Goal: Information Seeking & Learning: Learn about a topic

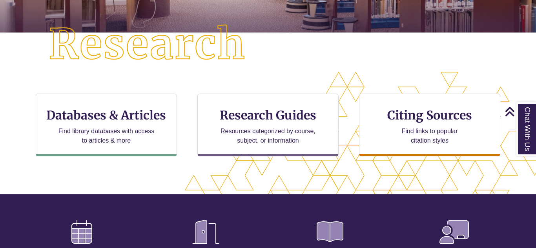
scroll to position [197, 0]
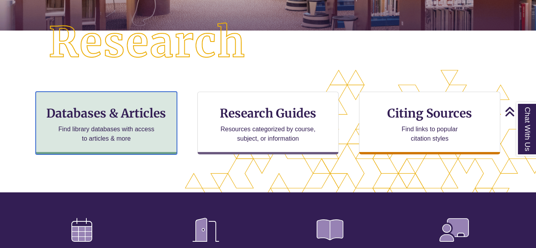
click at [87, 108] on h3 "Databases & Articles" at bounding box center [106, 113] width 128 height 15
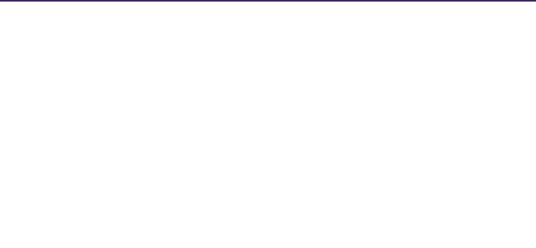
select select "Database Subject Filter"
select select "Database Types Filter"
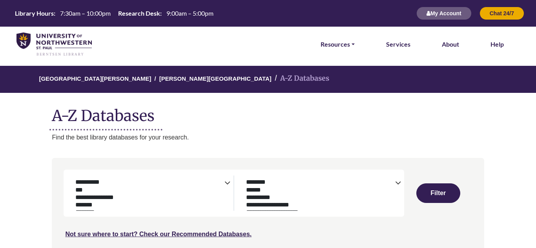
select select "Database Subject Filter"
select select "Database Types Filter"
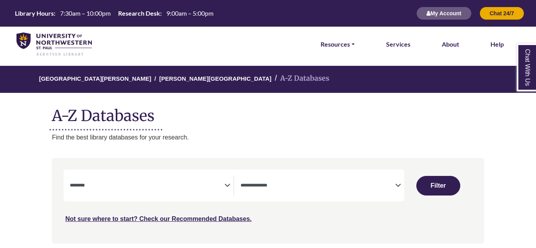
select select "Database Subject Filter"
select select "Database Types Filter"
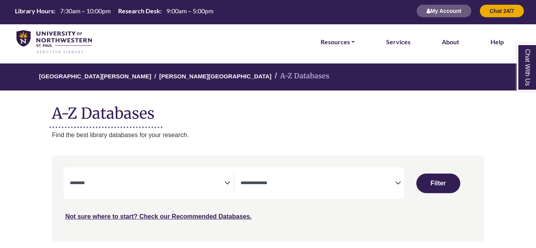
scroll to position [3, 0]
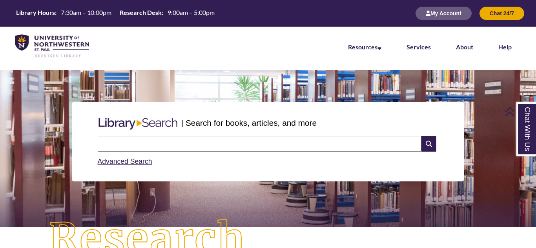
click at [186, 143] on input "text" at bounding box center [260, 144] width 324 height 16
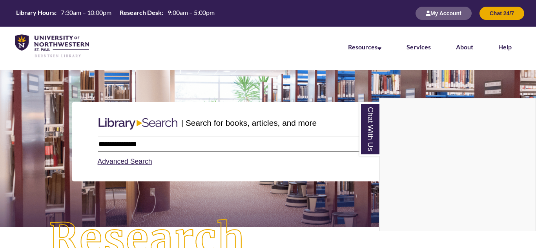
type input "**********"
